Goal: Navigation & Orientation: Find specific page/section

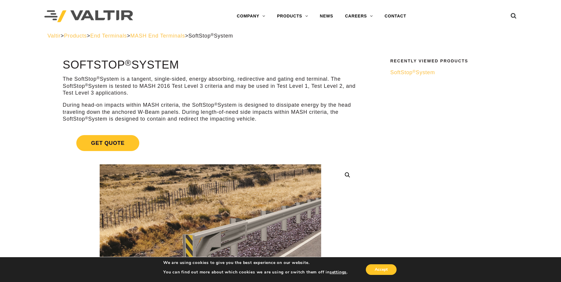
click at [127, 35] on span "End Terminals" at bounding box center [108, 36] width 37 height 6
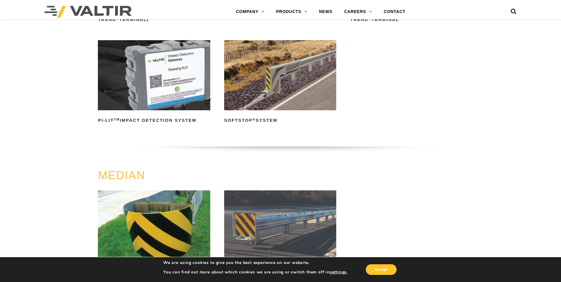
scroll to position [132, 0]
